Goal: Task Accomplishment & Management: Complete application form

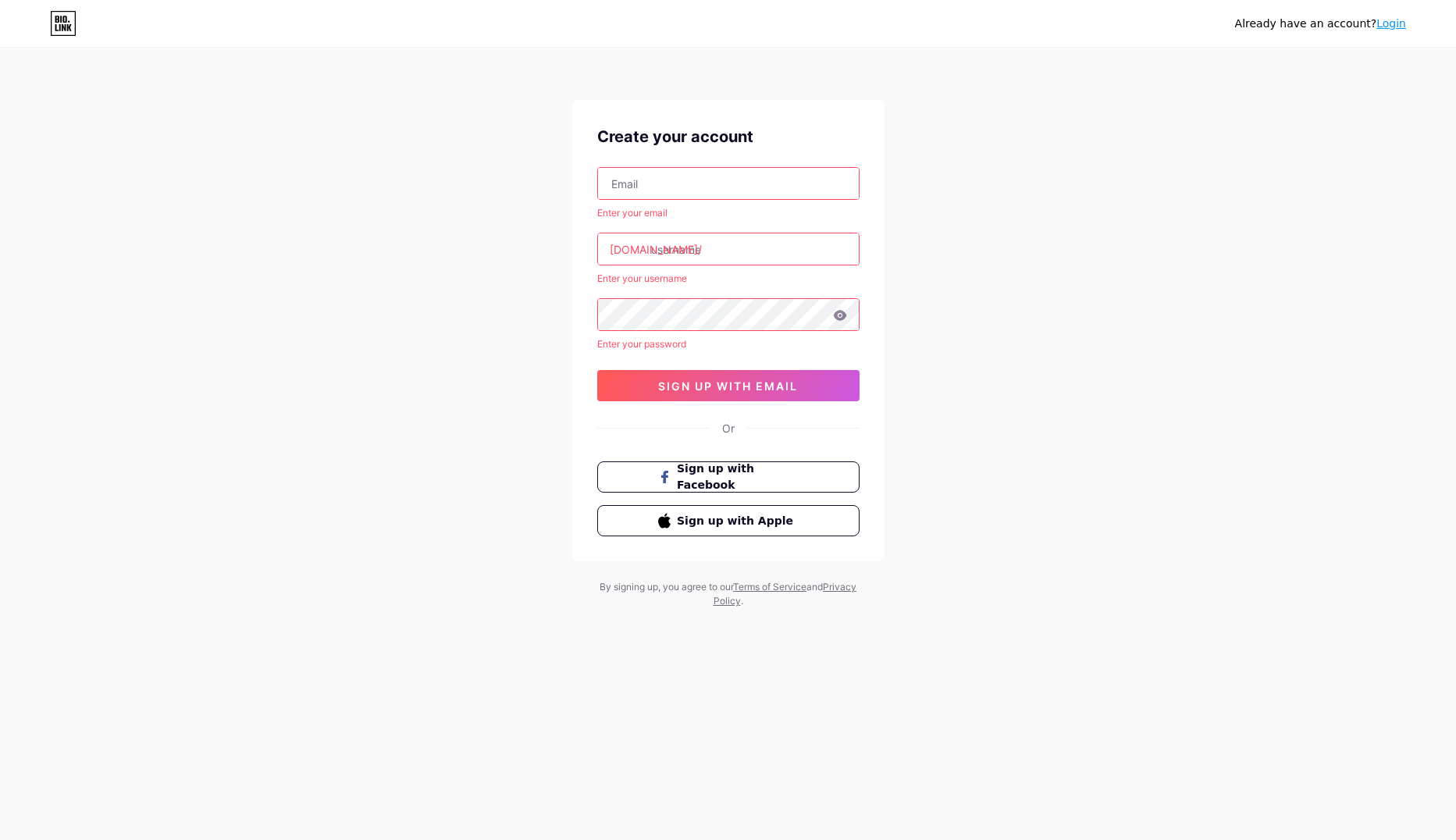
click at [697, 167] on div "Create your account Enter your email [DOMAIN_NAME]/ Enter your username Enter y…" at bounding box center [728, 331] width 313 height 462
click at [701, 178] on input "text" at bounding box center [728, 184] width 260 height 32
type input "[EMAIL_ADDRESS][DOMAIN_NAME]"
type input "taekwondoubg"
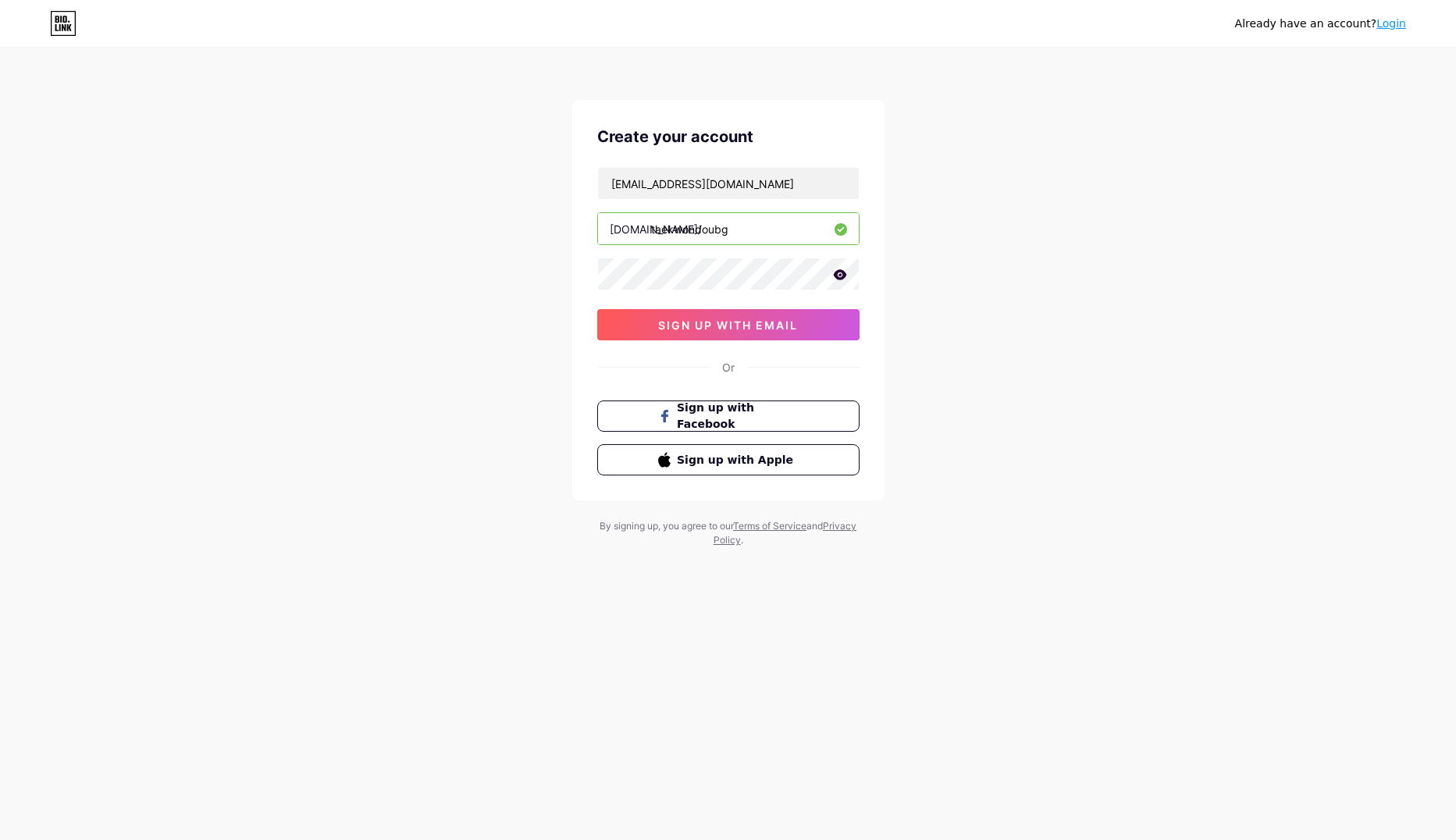
click at [833, 277] on icon at bounding box center [840, 275] width 14 height 11
click at [701, 324] on span "sign up with email" at bounding box center [728, 325] width 140 height 13
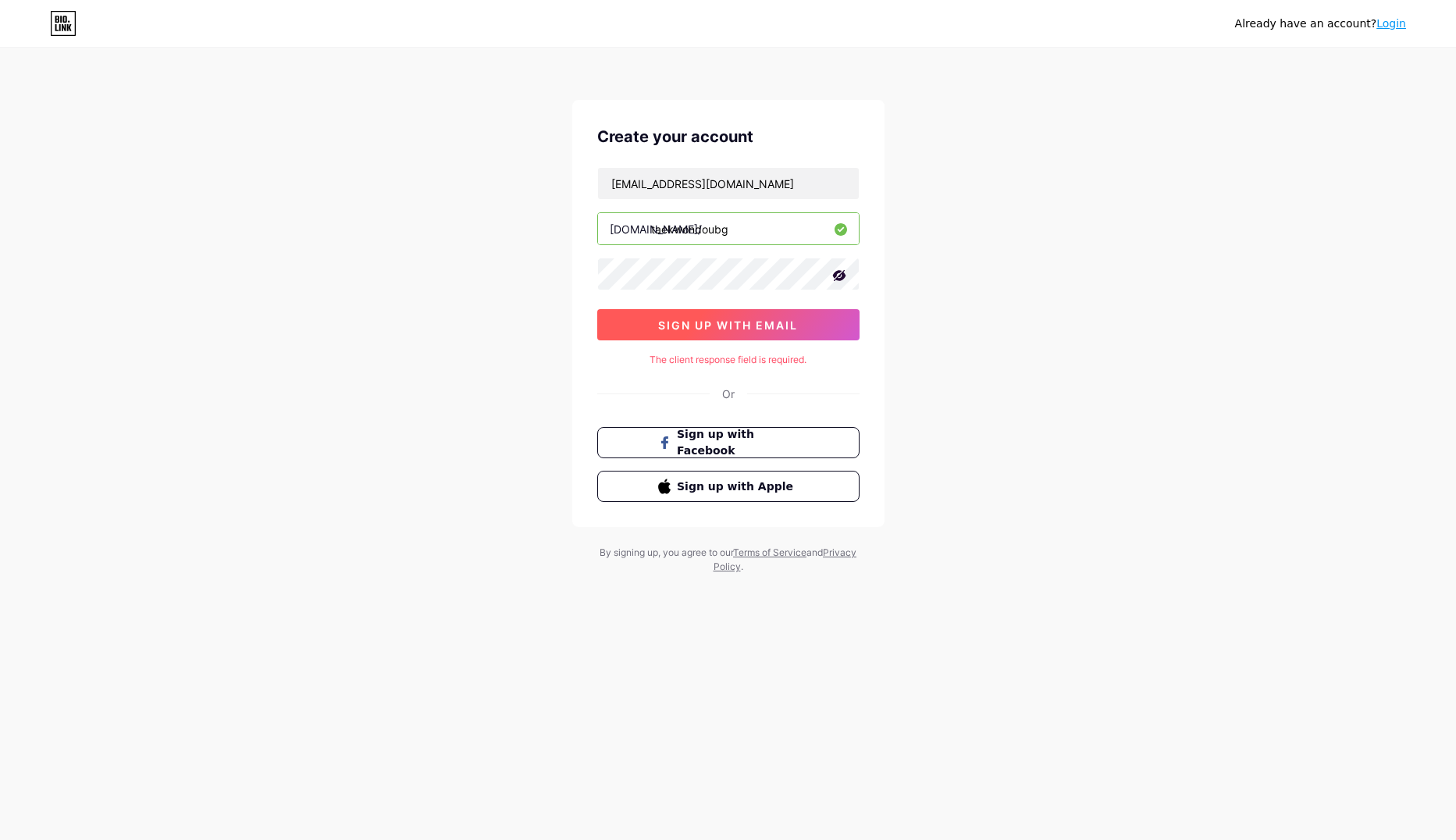
click at [672, 316] on button "sign up with email" at bounding box center [728, 325] width 262 height 32
click at [836, 156] on div "Create your account [EMAIL_ADDRESS][DOMAIN_NAME] [DOMAIN_NAME]/ taekwondoubg si…" at bounding box center [728, 313] width 313 height 427
click at [834, 184] on input "[EMAIL_ADDRESS][DOMAIN_NAME]" at bounding box center [728, 184] width 260 height 32
click at [765, 328] on span "sign up with email" at bounding box center [728, 325] width 140 height 13
click at [840, 276] on icon at bounding box center [840, 276] width 16 height 16
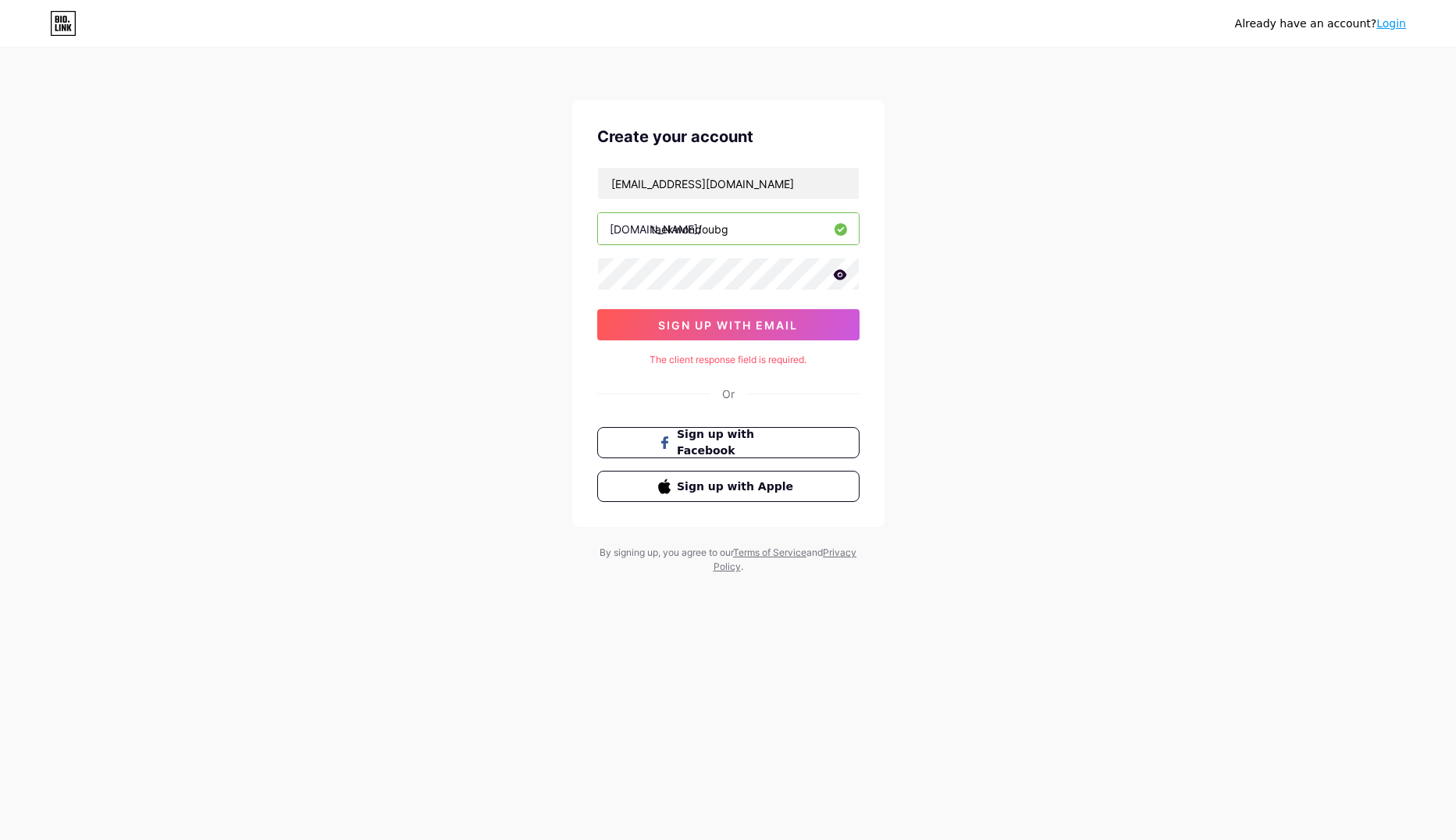
click at [840, 276] on icon at bounding box center [840, 275] width 14 height 11
click at [840, 276] on icon at bounding box center [840, 276] width 16 height 16
click at [840, 276] on icon at bounding box center [840, 275] width 14 height 11
click at [840, 276] on icon at bounding box center [840, 276] width 16 height 16
click at [853, 295] on div "[EMAIL_ADDRESS][DOMAIN_NAME] [DOMAIN_NAME]/ taekwondoubg sign up with email" at bounding box center [728, 254] width 262 height 174
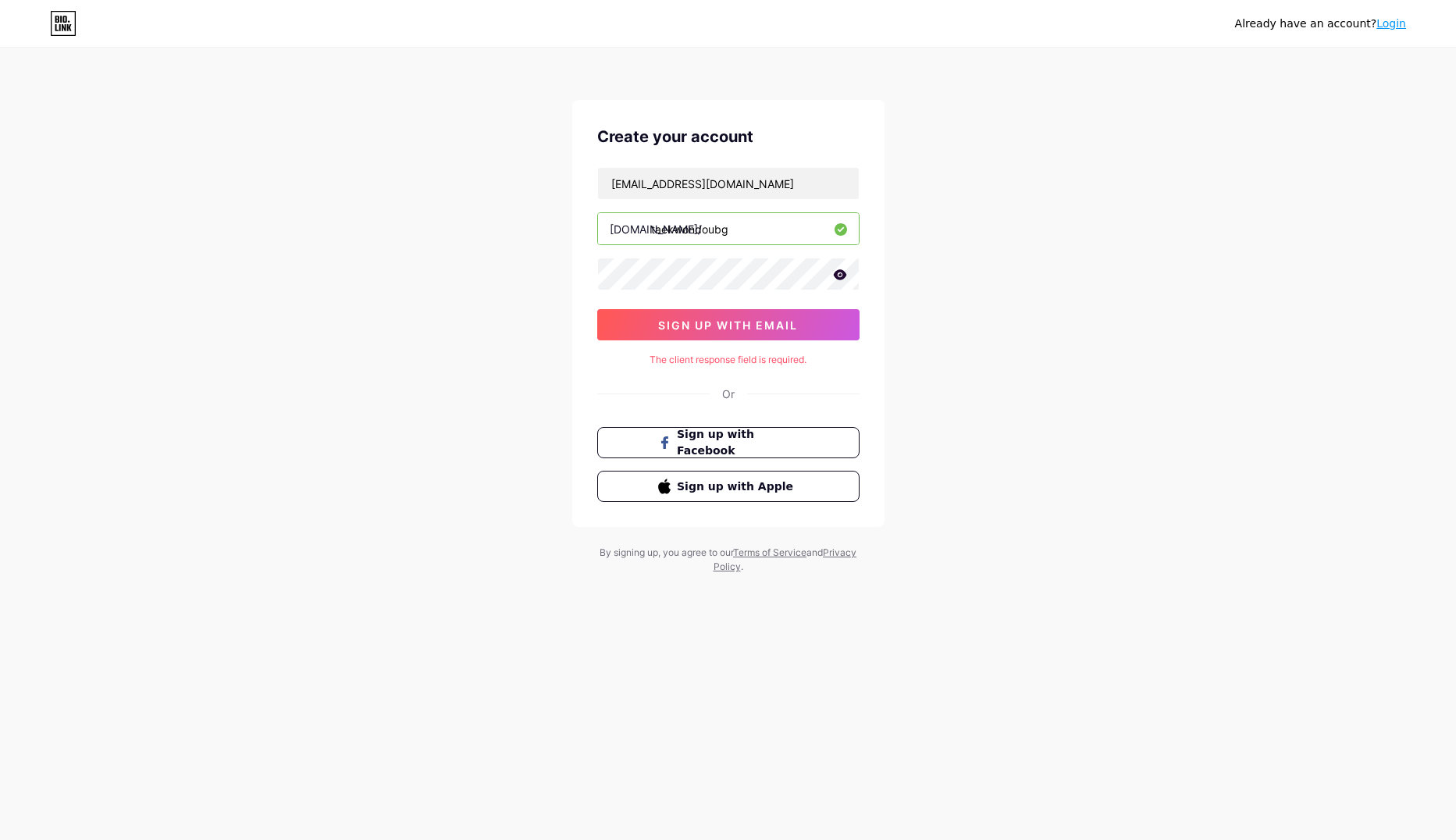
click at [835, 274] on icon at bounding box center [839, 274] width 13 height 10
click at [752, 327] on span "sign up with email" at bounding box center [728, 325] width 140 height 13
click at [710, 442] on span "Sign up with Facebook" at bounding box center [737, 443] width 122 height 34
